Goal: Task Accomplishment & Management: Use online tool/utility

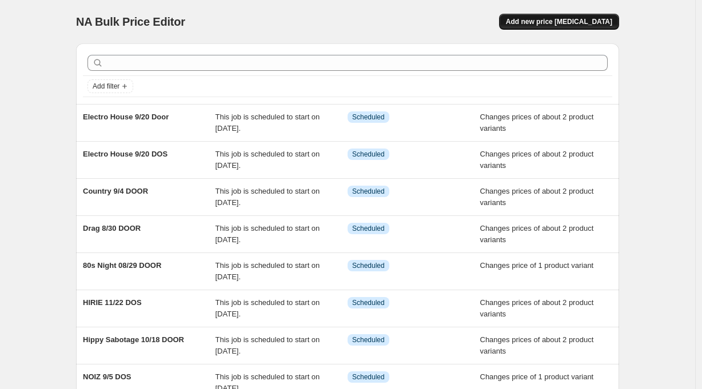
click at [586, 22] on span "Add new price [MEDICAL_DATA]" at bounding box center [559, 21] width 106 height 9
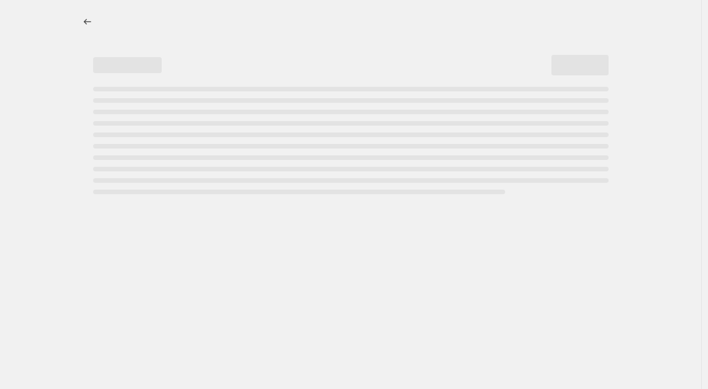
select select "percentage"
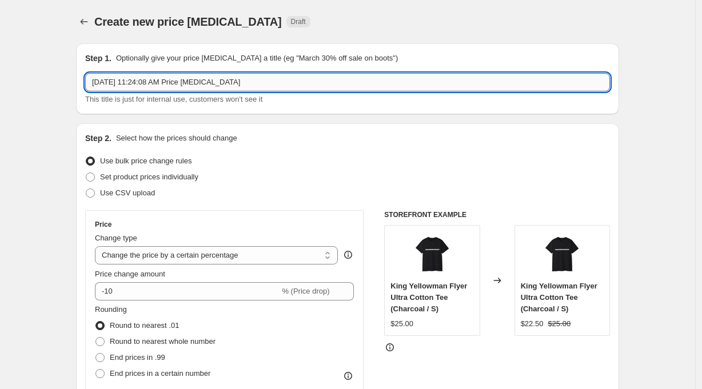
click at [137, 85] on input "Aug 26, 2025 at 11:24:08 AM Price change job" at bounding box center [347, 82] width 525 height 18
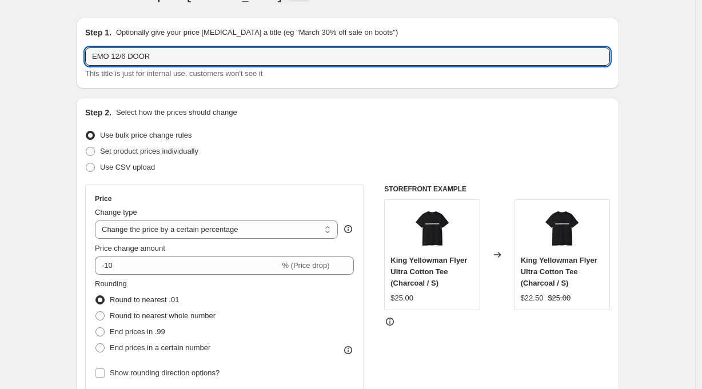
scroll to position [52, 0]
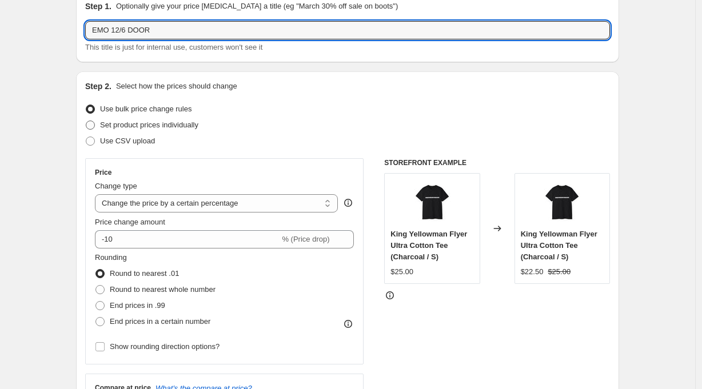
type input "EMO 12/6 DOOR"
click at [173, 124] on span "Set product prices individually" at bounding box center [149, 125] width 98 height 9
click at [86, 121] on input "Set product prices individually" at bounding box center [86, 121] width 1 height 1
radio input "true"
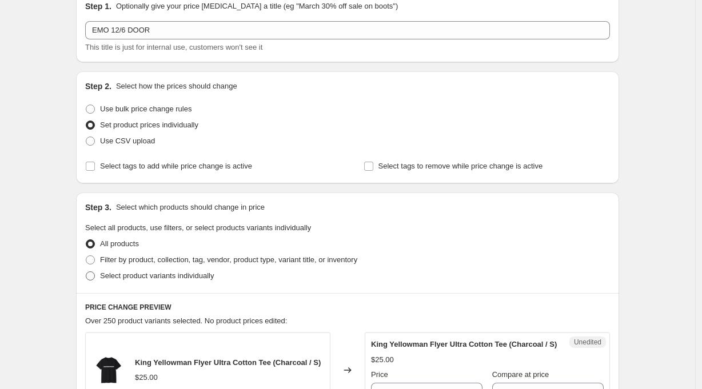
click at [163, 277] on span "Select product variants individually" at bounding box center [157, 276] width 114 height 9
click at [86, 272] on input "Select product variants individually" at bounding box center [86, 272] width 1 height 1
radio input "true"
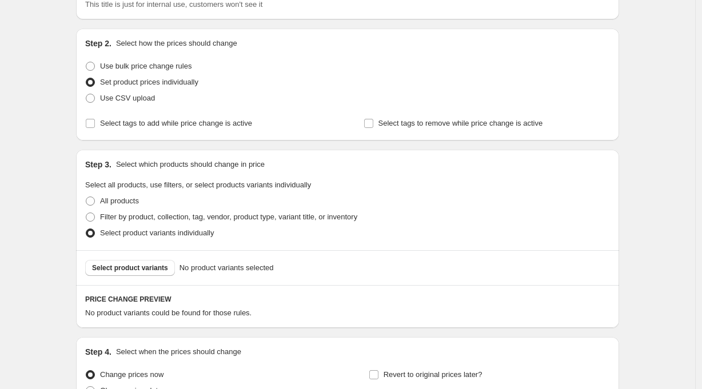
scroll to position [107, 0]
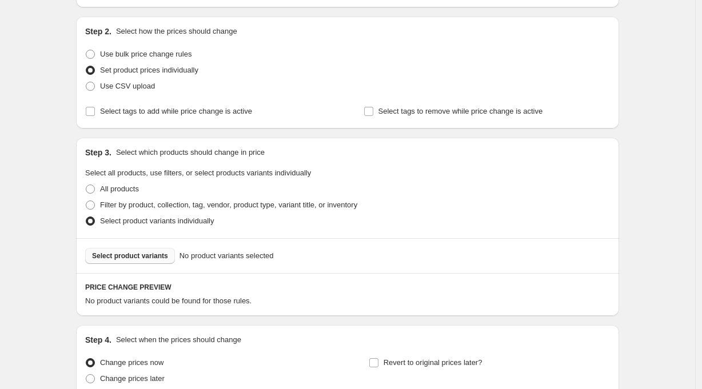
click at [142, 257] on span "Select product variants" at bounding box center [130, 255] width 76 height 9
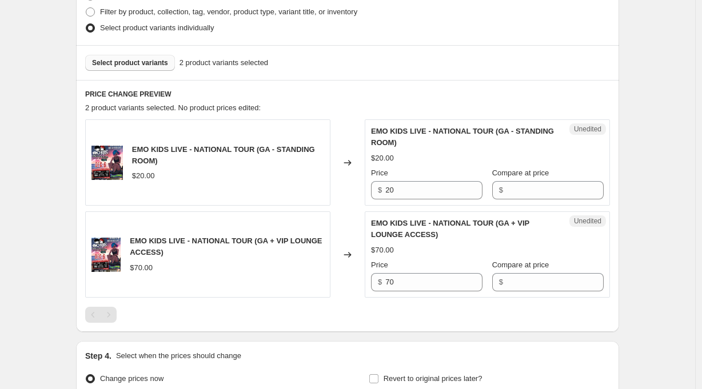
scroll to position [302, 0]
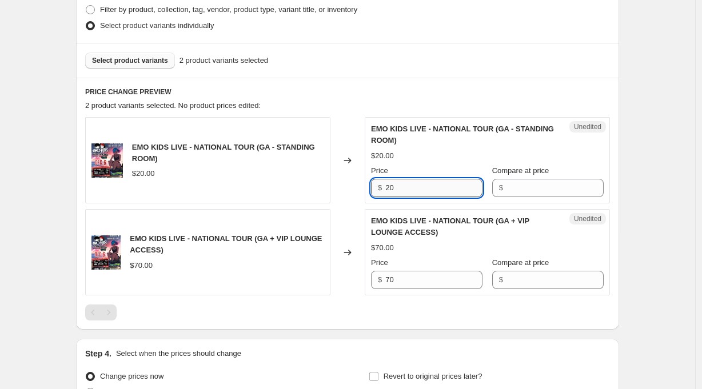
click at [405, 190] on input "20" at bounding box center [433, 188] width 97 height 18
type input "25"
click at [401, 282] on input "70" at bounding box center [433, 280] width 97 height 18
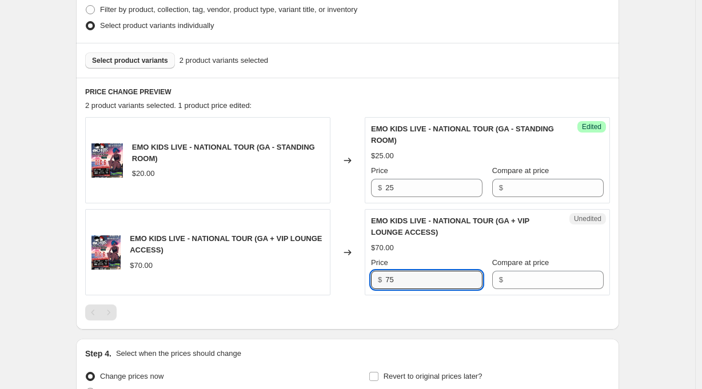
type input "75"
click at [646, 289] on div "Create new price change job. This page is ready Create new price change job Dra…" at bounding box center [347, 102] width 695 height 809
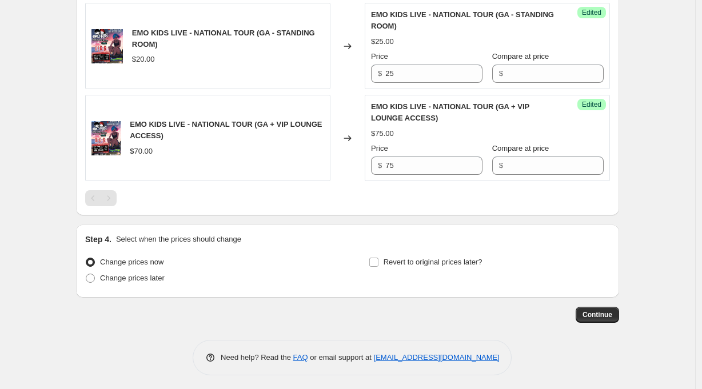
scroll to position [420, 0]
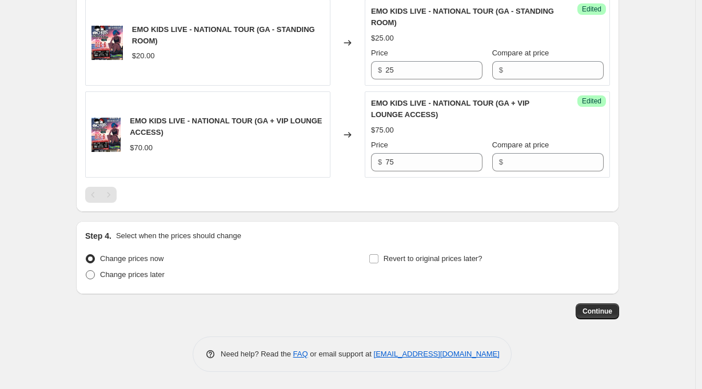
click at [155, 277] on span "Change prices later" at bounding box center [132, 274] width 65 height 9
click at [86, 271] on input "Change prices later" at bounding box center [86, 270] width 1 height 1
radio input "true"
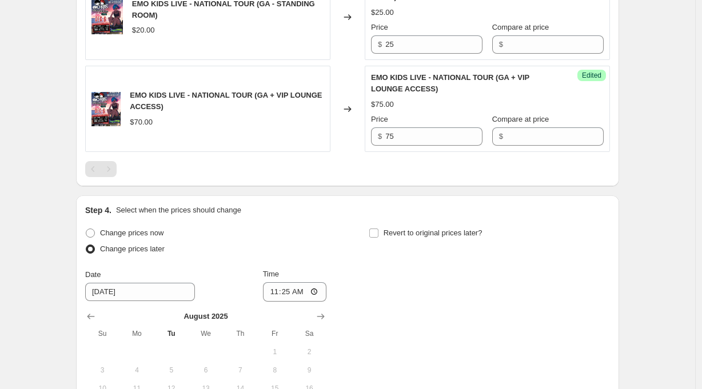
scroll to position [507, 0]
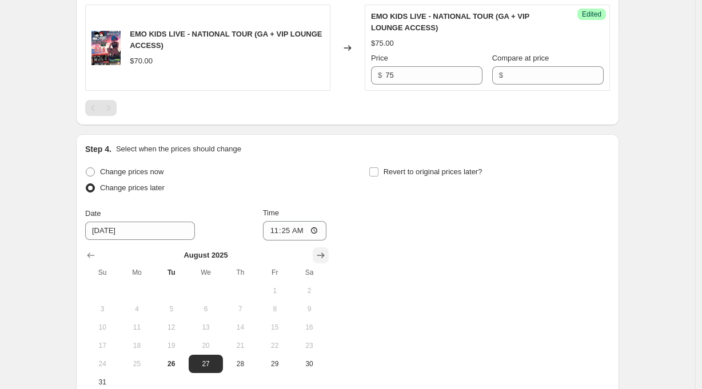
click at [325, 257] on icon "Show next month, September 2025" at bounding box center [320, 256] width 7 height 6
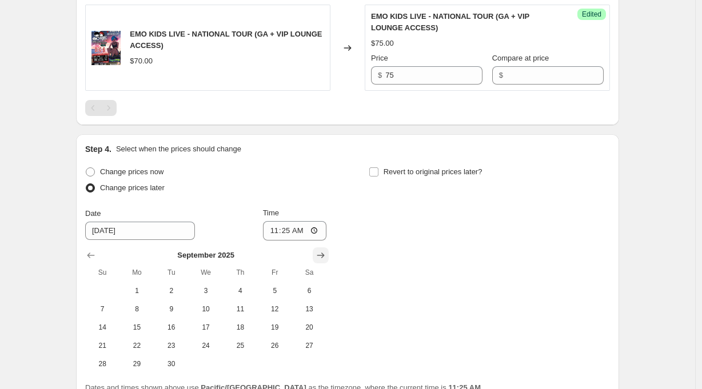
click at [325, 257] on icon "Show next month, October 2025" at bounding box center [320, 256] width 7 height 6
click at [325, 257] on icon "Show next month, November 2025" at bounding box center [320, 256] width 7 height 6
click at [325, 257] on icon "Show next month, December 2025" at bounding box center [320, 256] width 7 height 6
click at [316, 288] on span "6" at bounding box center [309, 290] width 25 height 9
type input "12/6/2025"
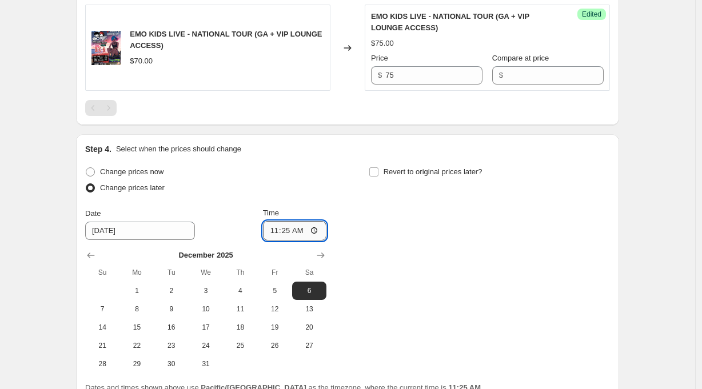
click at [291, 231] on input "11:25" at bounding box center [295, 230] width 64 height 19
click at [305, 232] on input "07:25" at bounding box center [295, 230] width 64 height 19
click at [315, 233] on input "07:00" at bounding box center [295, 230] width 64 height 19
type input "19:00"
click at [413, 246] on div "Change prices now Change prices later Date 12/6/2025 Time 19:00 December 2025 S…" at bounding box center [347, 268] width 525 height 209
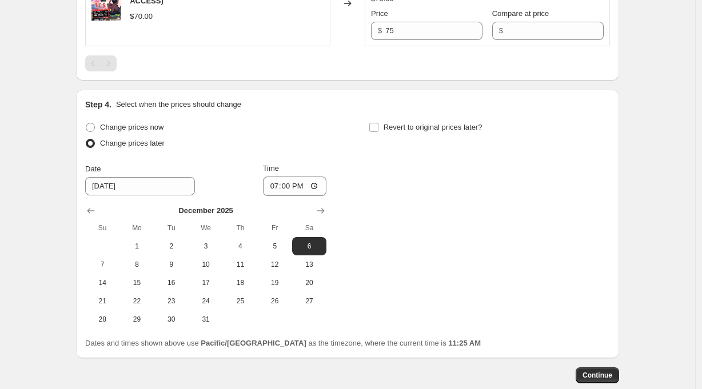
scroll to position [617, 0]
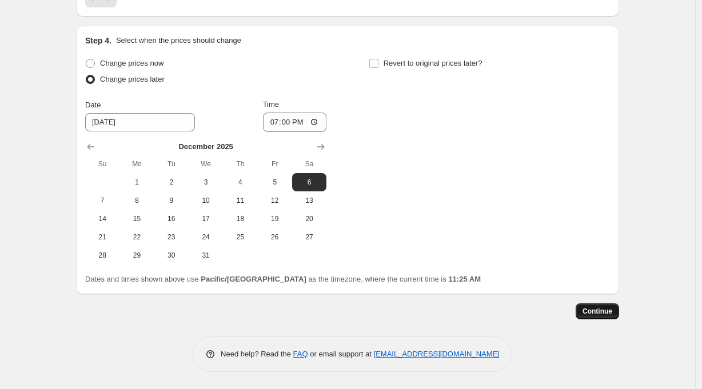
click at [608, 314] on span "Continue" at bounding box center [597, 311] width 30 height 9
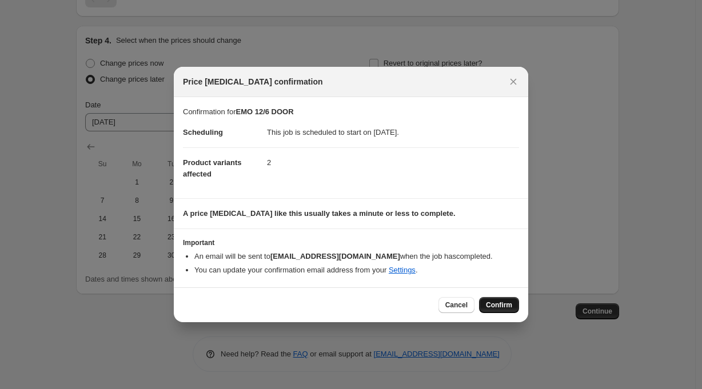
click at [499, 308] on span "Confirm" at bounding box center [499, 305] width 26 height 9
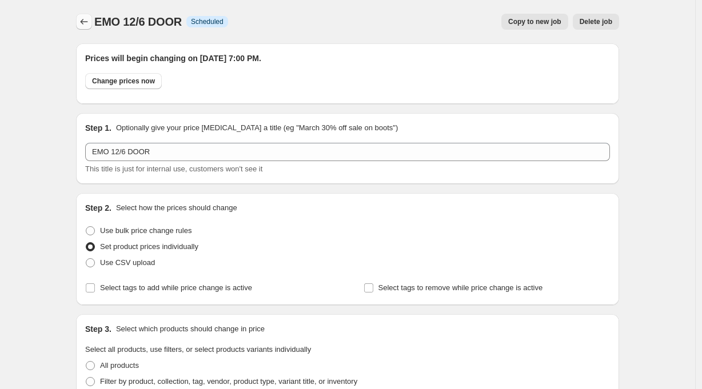
click at [87, 21] on icon "Price change jobs" at bounding box center [83, 21] width 11 height 11
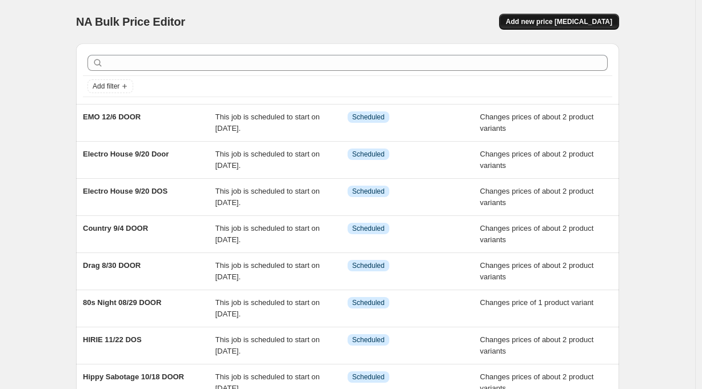
click at [578, 21] on span "Add new price [MEDICAL_DATA]" at bounding box center [559, 21] width 106 height 9
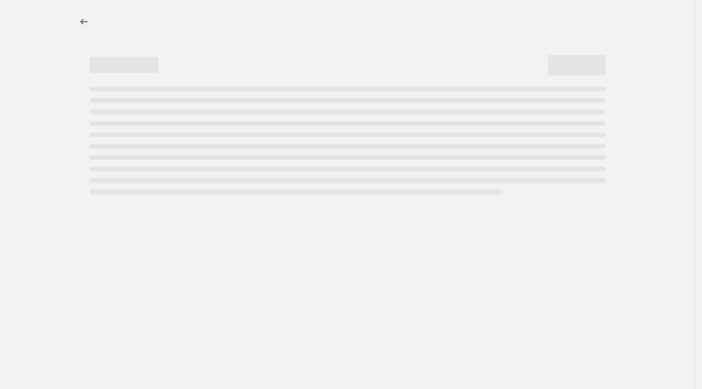
select select "percentage"
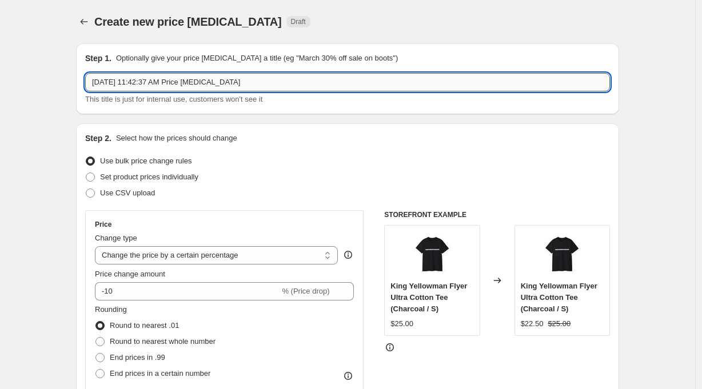
click at [131, 81] on input "[DATE] 11:42:37 AM Price [MEDICAL_DATA]" at bounding box center [347, 82] width 525 height 18
click at [126, 83] on input "LBDA 19/24 DOOR" at bounding box center [347, 82] width 525 height 18
type input "LBDA 10/24 DOOR"
click at [181, 176] on span "Set product prices individually" at bounding box center [149, 177] width 98 height 9
click at [86, 173] on input "Set product prices individually" at bounding box center [86, 173] width 1 height 1
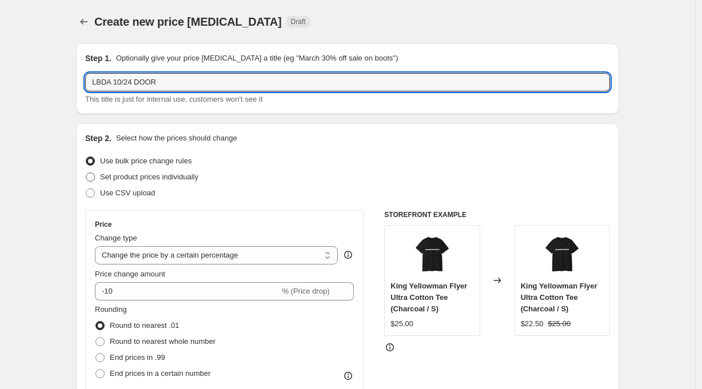
radio input "true"
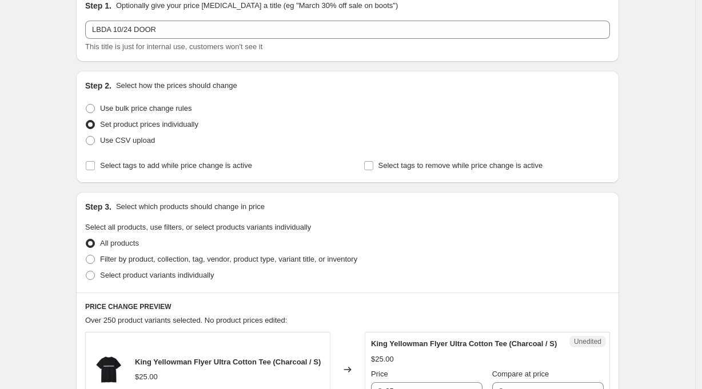
scroll to position [129, 0]
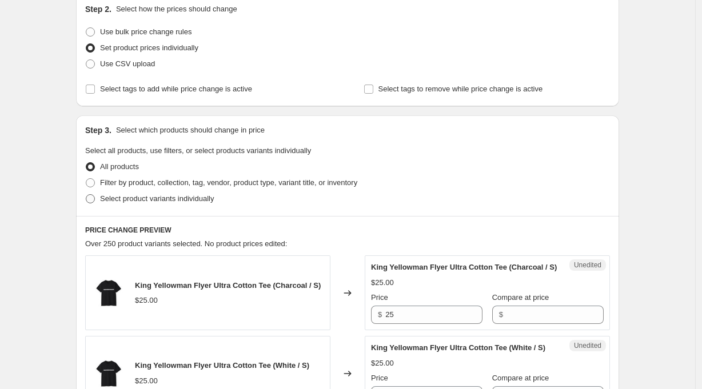
click at [181, 200] on span "Select product variants individually" at bounding box center [157, 198] width 114 height 9
click at [86, 195] on input "Select product variants individually" at bounding box center [86, 194] width 1 height 1
radio input "true"
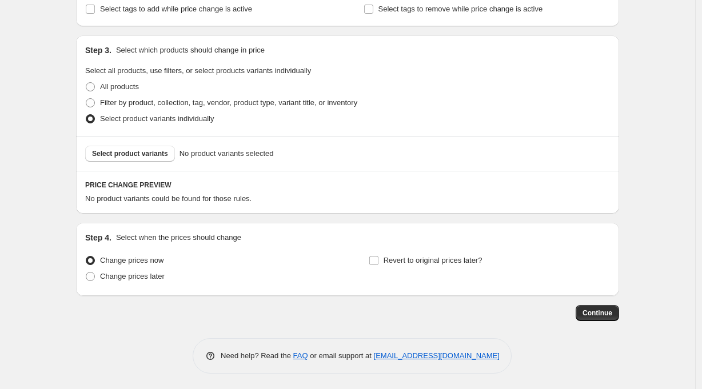
scroll to position [211, 0]
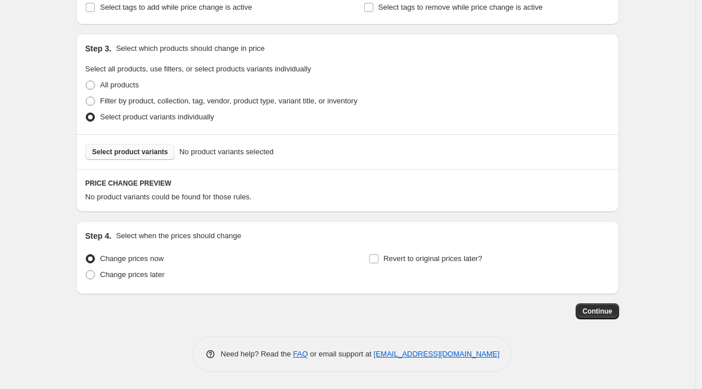
click at [151, 152] on span "Select product variants" at bounding box center [130, 151] width 76 height 9
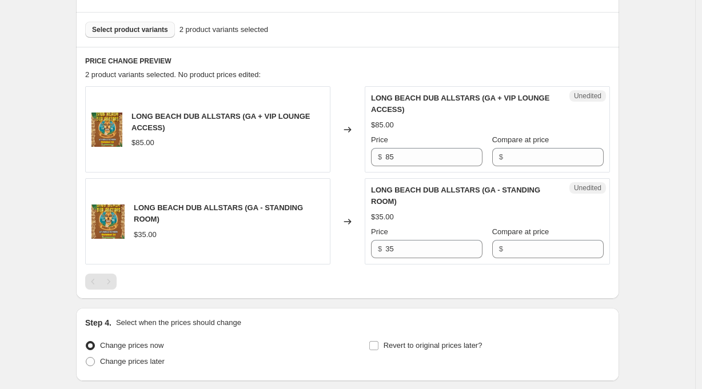
scroll to position [336, 0]
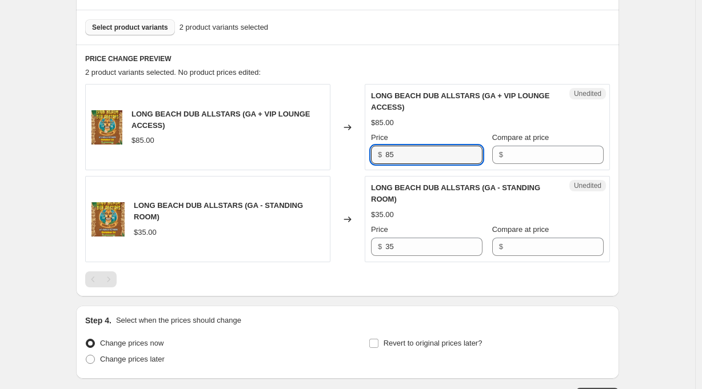
click at [364, 154] on div "LONG BEACH DUB ALLSTARS (GA + VIP LOUNGE ACCESS) $85.00 Changed to Unedited LON…" at bounding box center [347, 127] width 525 height 86
type input "90"
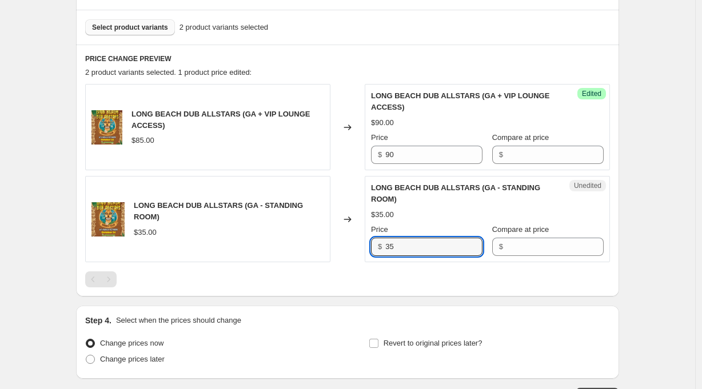
drag, startPoint x: 400, startPoint y: 247, endPoint x: 368, endPoint y: 239, distance: 33.5
click at [369, 239] on div "Unedited LONG BEACH DUB ALLSTARS (GA - STANDING ROOM) $35.00 Price $ 35 Compare…" at bounding box center [487, 219] width 245 height 86
type input "40"
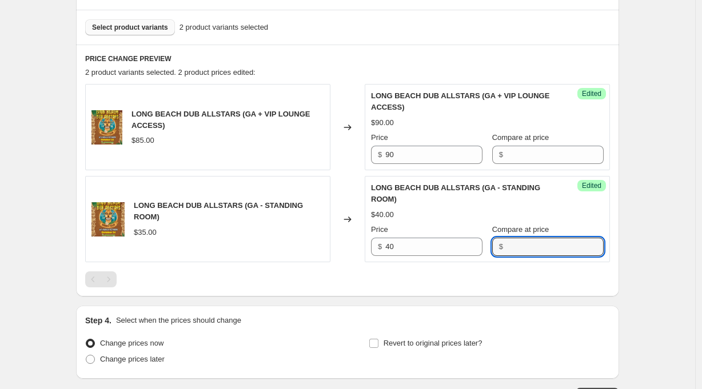
click at [604, 296] on div "PRICE CHANGE PREVIEW 2 product variants selected. 2 product prices edited: LONG…" at bounding box center [347, 171] width 543 height 252
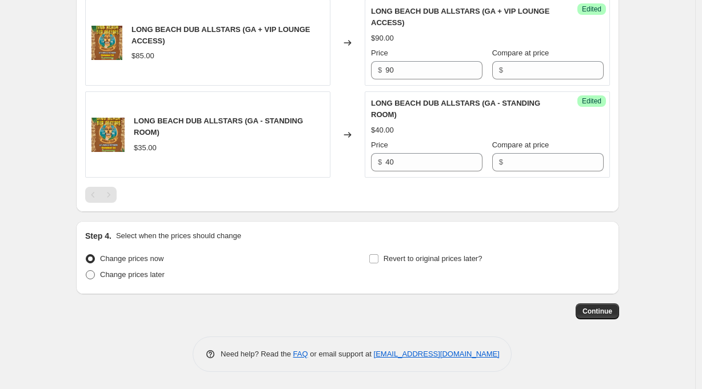
click at [102, 272] on label "Change prices later" at bounding box center [124, 275] width 79 height 16
click at [86, 271] on input "Change prices later" at bounding box center [86, 270] width 1 height 1
radio input "true"
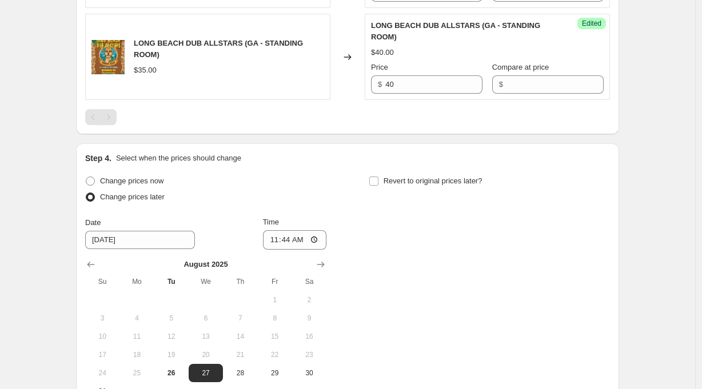
scroll to position [560, 0]
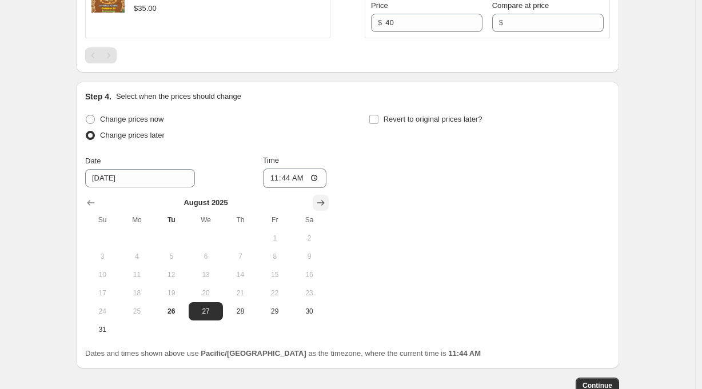
click at [326, 203] on icon "Show next month, September 2025" at bounding box center [320, 202] width 11 height 11
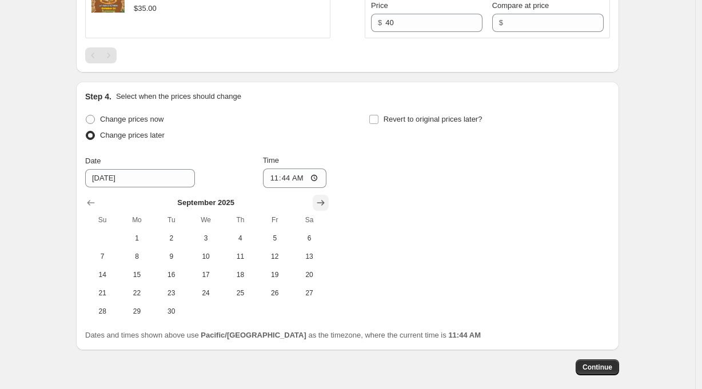
click at [326, 203] on icon "Show next month, October 2025" at bounding box center [320, 202] width 11 height 11
click at [279, 293] on span "24" at bounding box center [274, 293] width 25 height 9
type input "[DATE]"
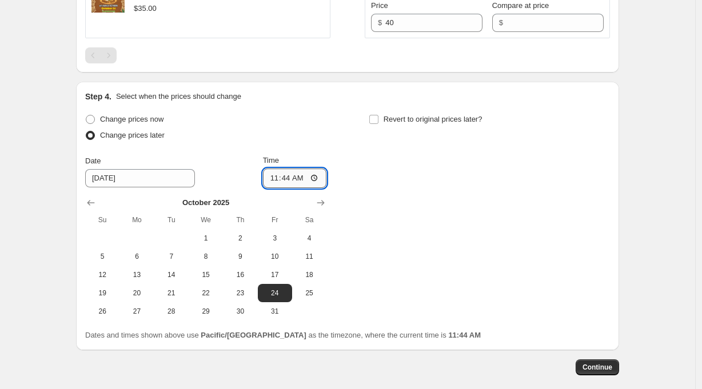
click at [290, 179] on input "11:44" at bounding box center [295, 178] width 64 height 19
click at [301, 182] on input "07:44" at bounding box center [295, 178] width 64 height 19
click at [314, 181] on input "07:00" at bounding box center [295, 178] width 64 height 19
type input "19:00"
click at [520, 259] on div "Change prices now Change prices later Date [DATE] Time 19:00 [DATE] Su Mo Tu We…" at bounding box center [347, 215] width 525 height 209
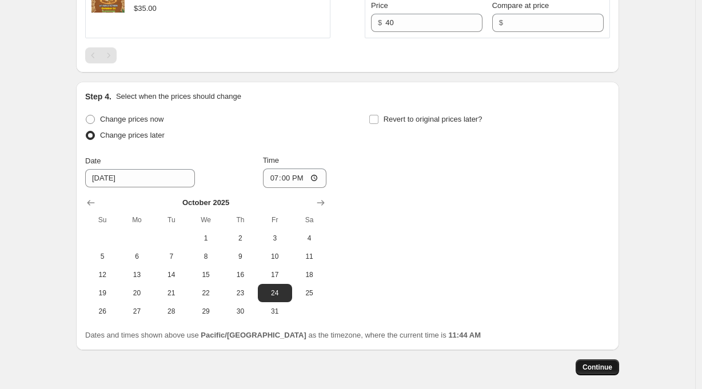
click at [607, 368] on span "Continue" at bounding box center [597, 367] width 30 height 9
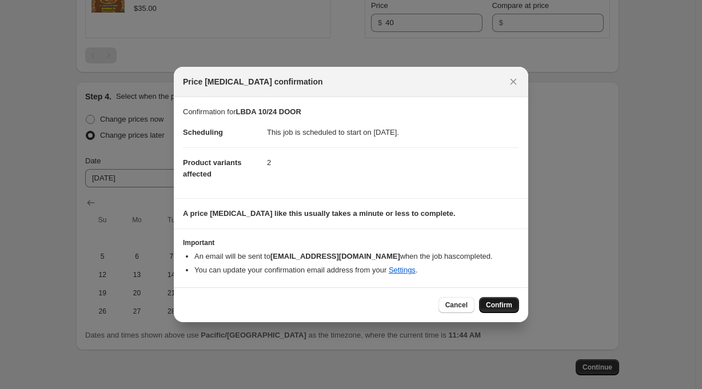
click at [501, 305] on span "Confirm" at bounding box center [499, 305] width 26 height 9
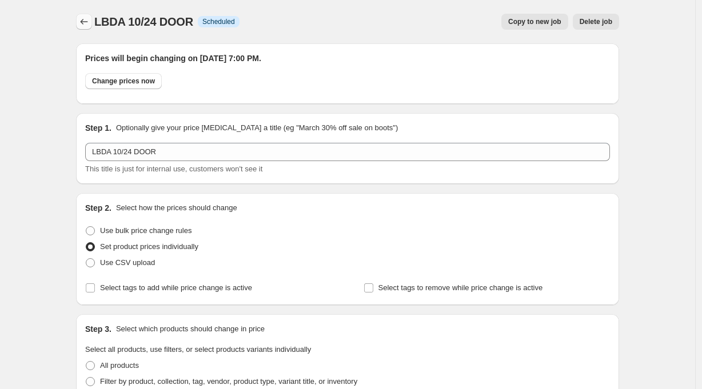
click at [83, 22] on icon "Price change jobs" at bounding box center [83, 21] width 11 height 11
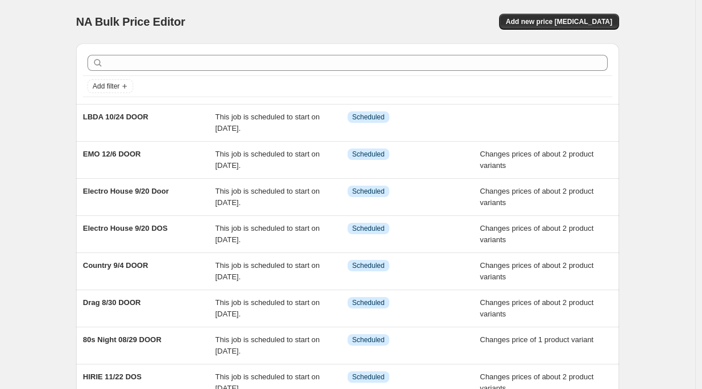
click at [293, 26] on div "NA Bulk Price Editor" at bounding box center [206, 22] width 261 height 16
